Goal: Transaction & Acquisition: Purchase product/service

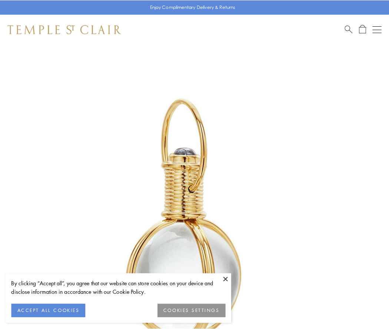
scroll to position [193, 0]
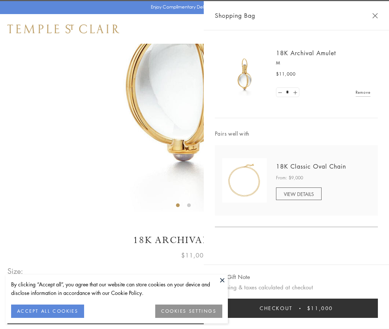
click at [297, 308] on button "Checkout $11,000" at bounding box center [296, 308] width 163 height 19
